Goal: Information Seeking & Learning: Learn about a topic

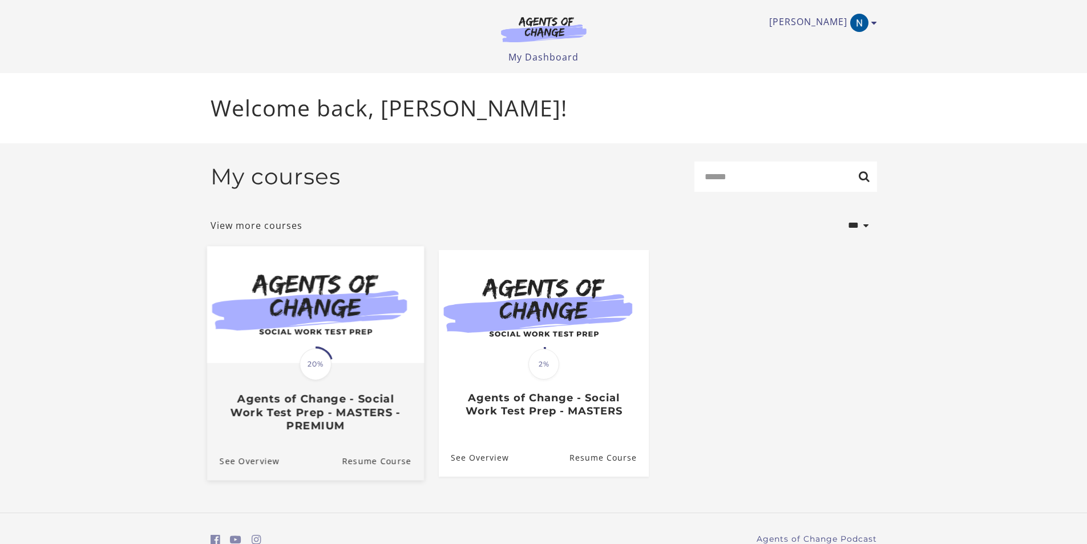
click at [377, 358] on img at bounding box center [315, 304] width 217 height 117
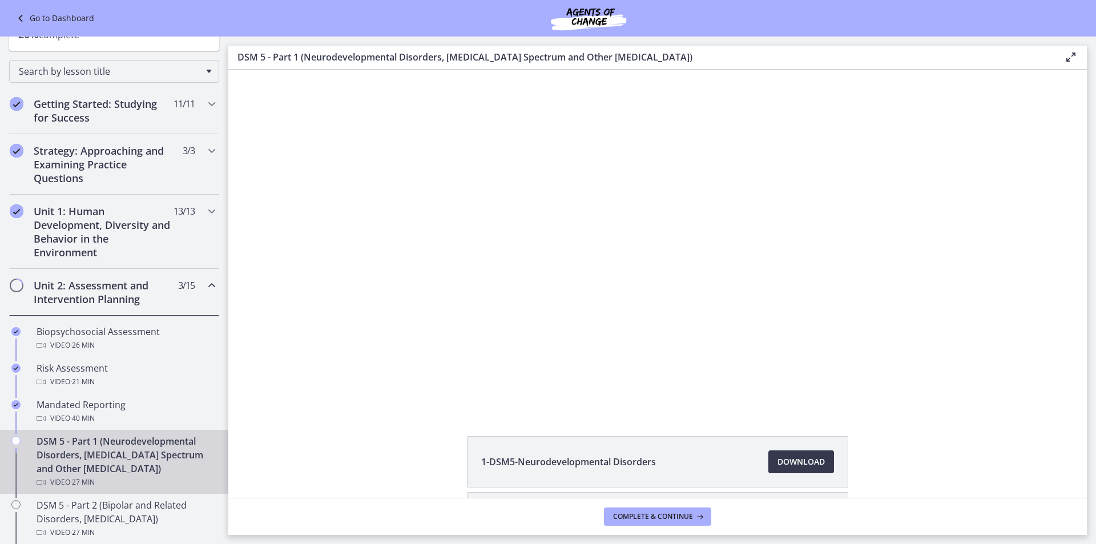
scroll to position [171, 0]
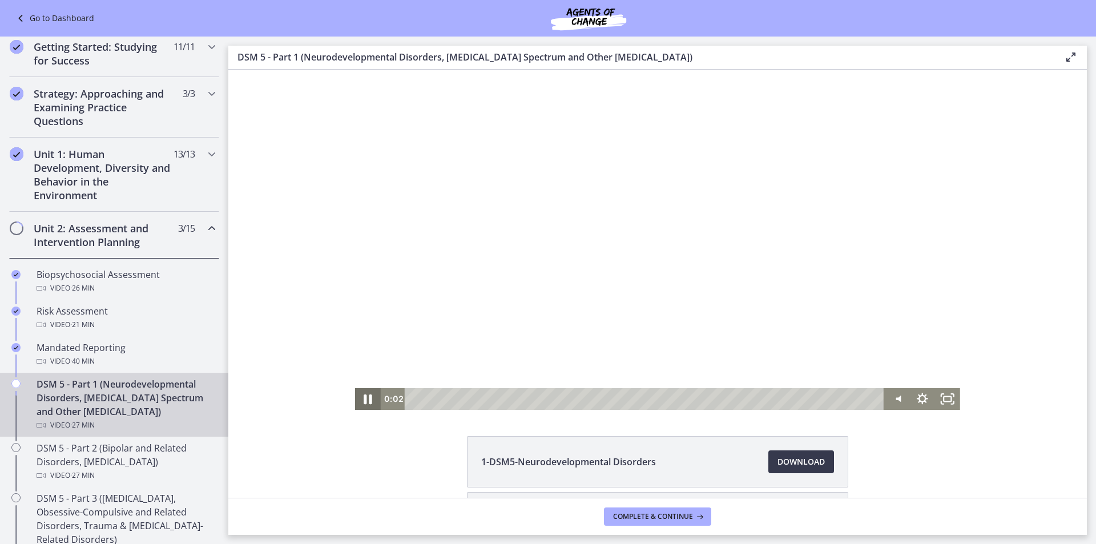
click at [365, 401] on icon "Pause" at bounding box center [368, 399] width 30 height 26
click at [812, 467] on span "Download Opens in a new window" at bounding box center [800, 462] width 47 height 14
